Goal: Answer question/provide support: Share knowledge or assist other users

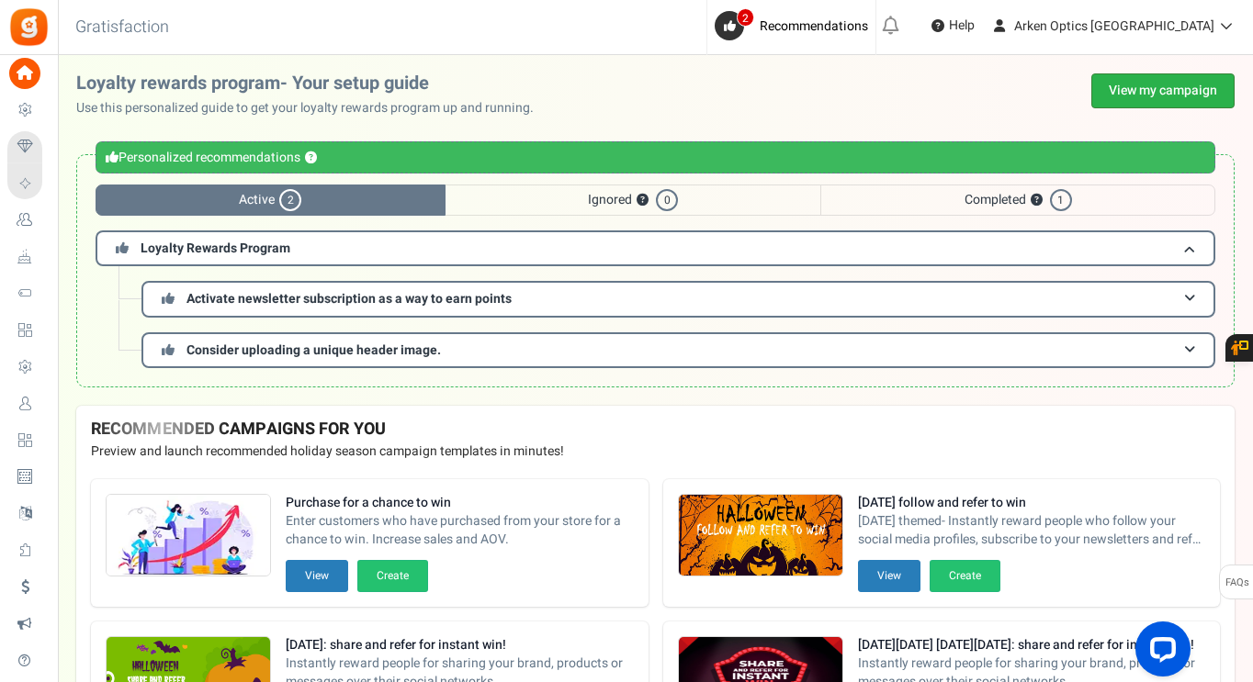
click at [1151, 105] on link "View my campaign" at bounding box center [1162, 90] width 143 height 35
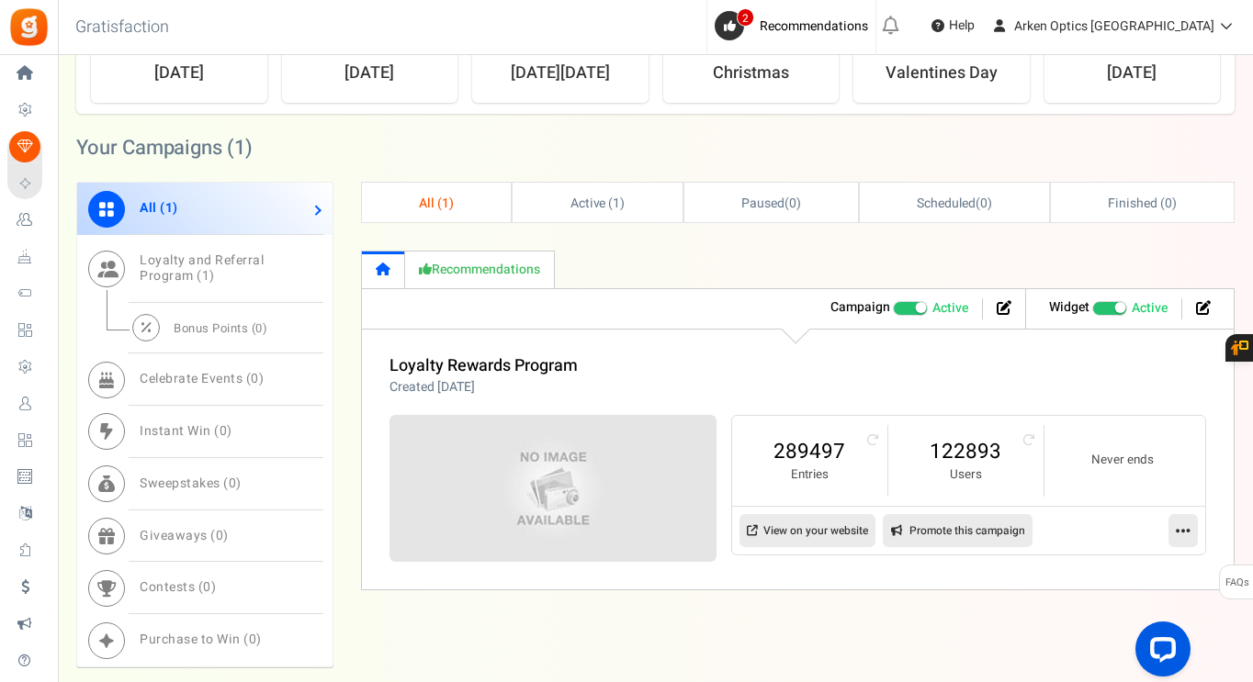
scroll to position [826, 0]
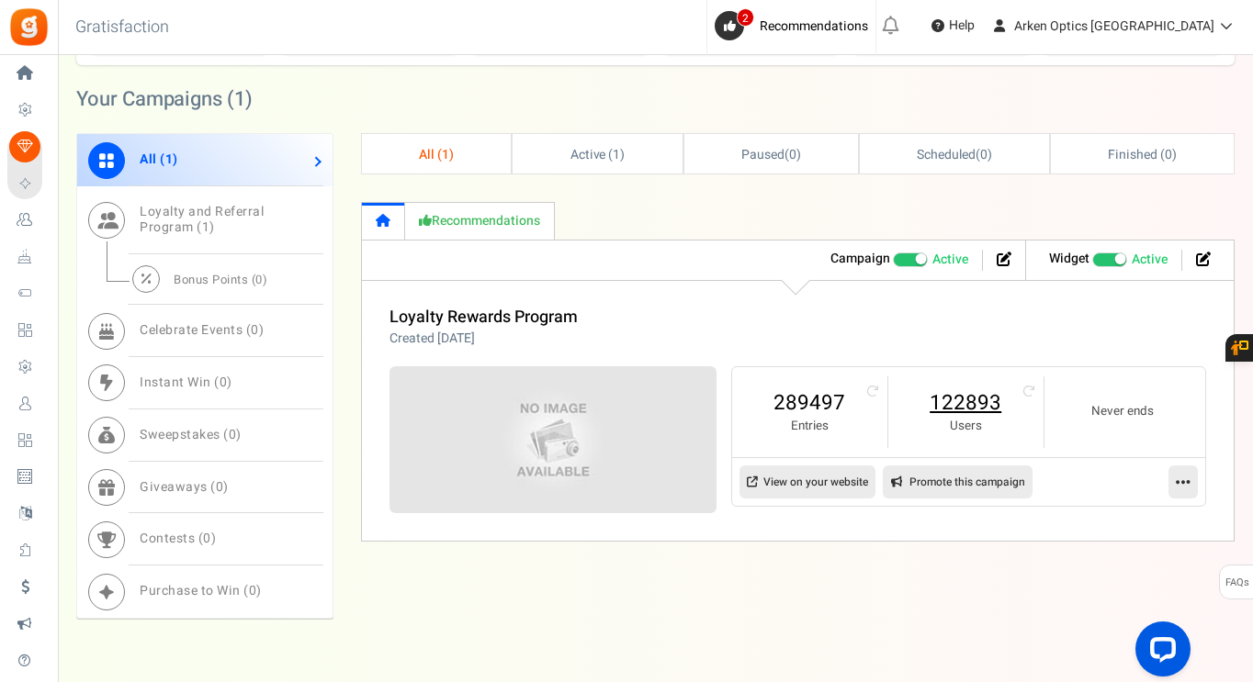
click at [987, 399] on link "122893" at bounding box center [965, 402] width 118 height 29
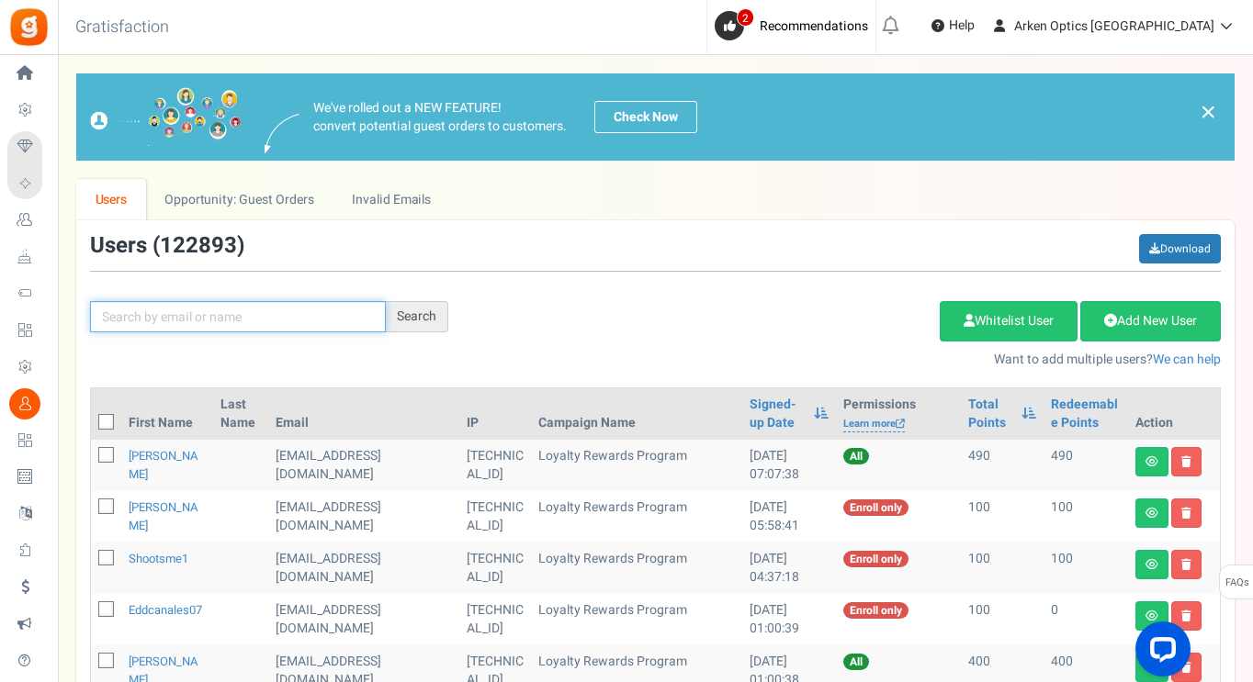
click at [133, 313] on input "text" at bounding box center [238, 316] width 296 height 31
paste input "[EMAIL_ADDRESS][DOMAIN_NAME]"
type input "[EMAIL_ADDRESS][DOMAIN_NAME]"
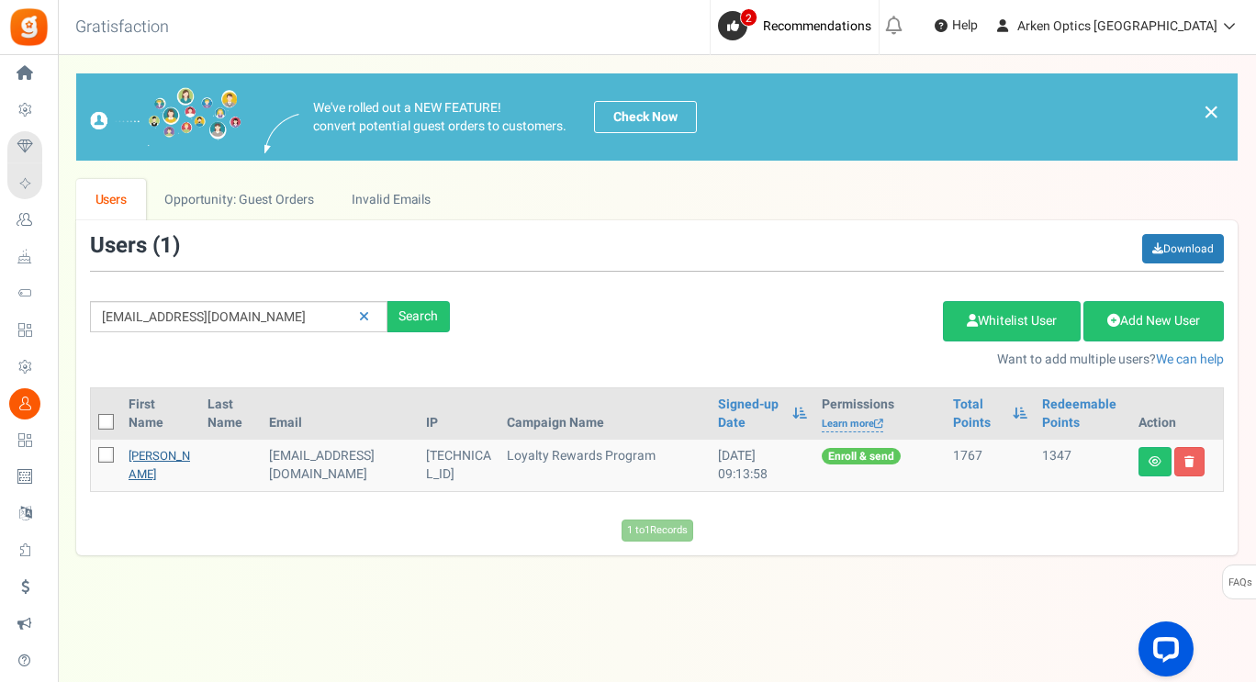
click at [166, 456] on link "[PERSON_NAME]" at bounding box center [160, 465] width 62 height 36
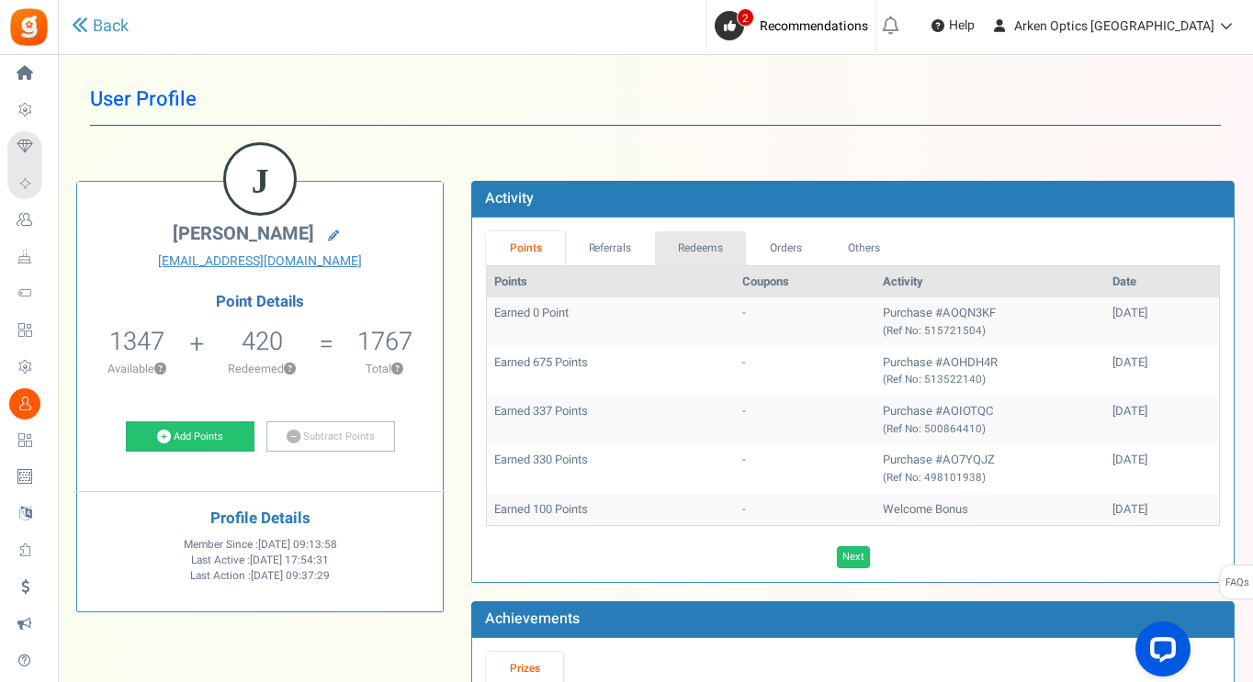
click at [716, 258] on link "Redeems" at bounding box center [701, 248] width 92 height 34
